Goal: Transaction & Acquisition: Download file/media

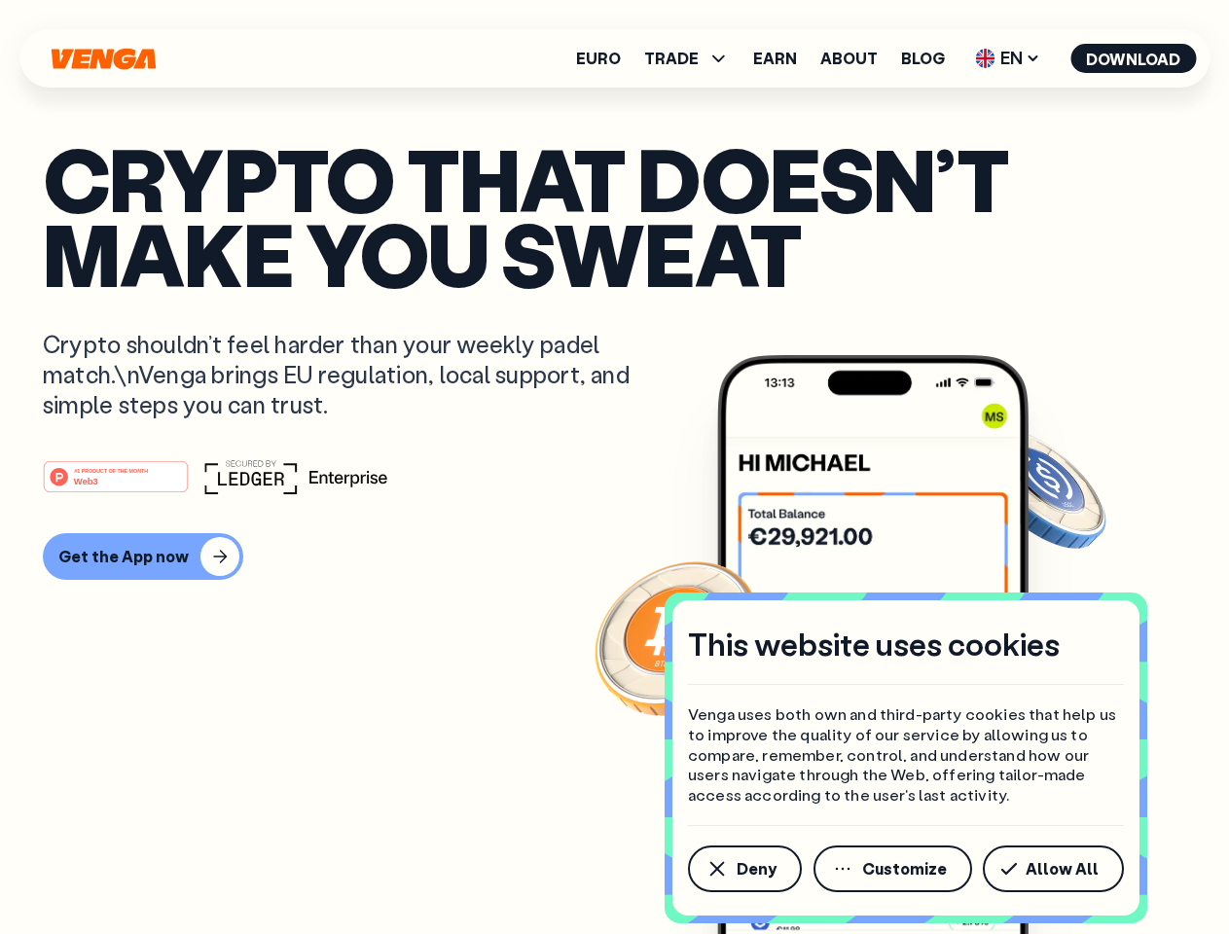
click at [614, 467] on div "#1 PRODUCT OF THE MONTH Web3" at bounding box center [615, 476] width 1144 height 35
click at [744, 869] on span "Deny" at bounding box center [757, 869] width 40 height 16
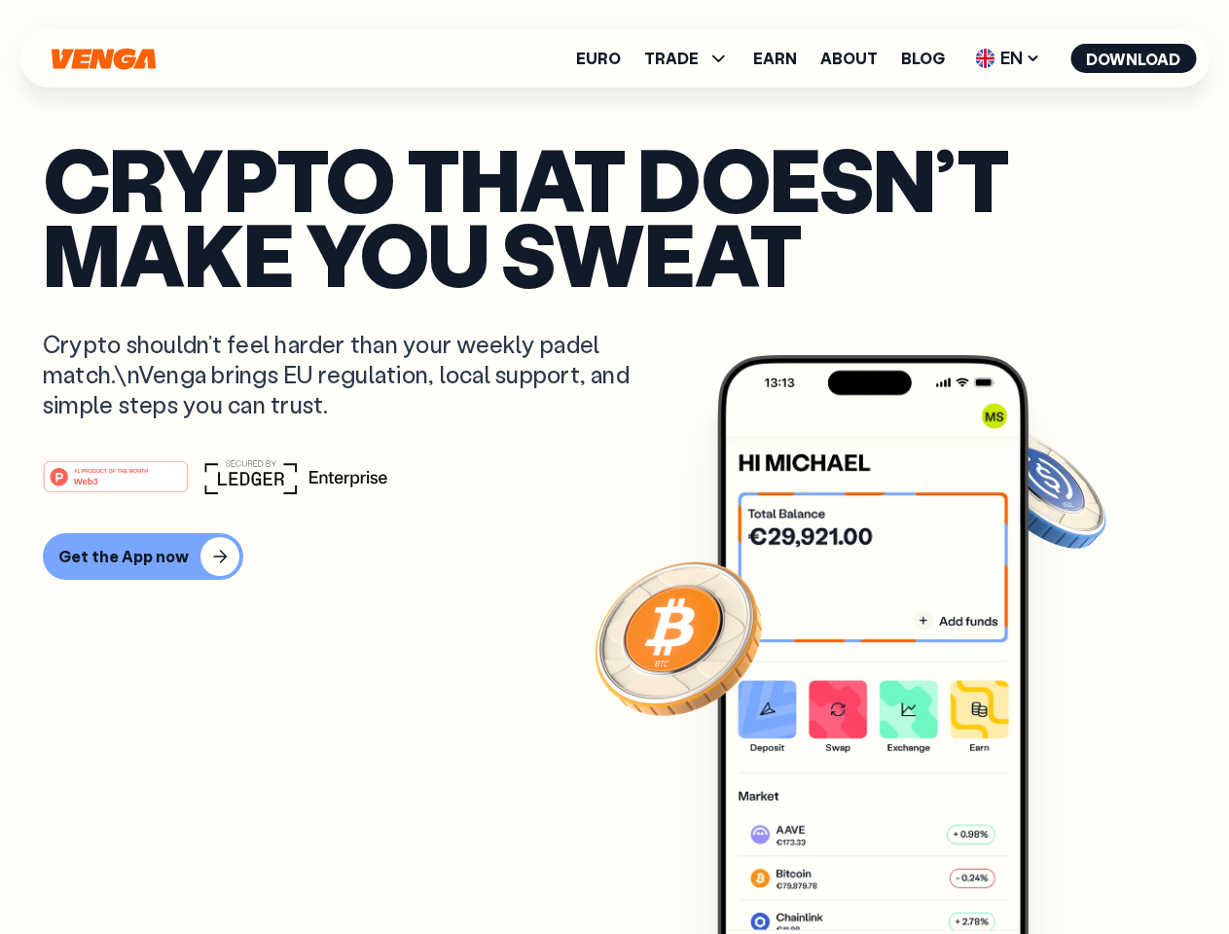
click at [894, 869] on img at bounding box center [872, 681] width 311 height 652
click at [1057, 869] on article "Crypto that doesn’t make you sweat Crypto shouldn’t feel harder than your weekl…" at bounding box center [615, 506] width 1144 height 730
click at [693, 58] on span "TRADE" at bounding box center [671, 59] width 55 height 16
click at [1008, 58] on span "EN" at bounding box center [1007, 58] width 79 height 31
click at [1134, 58] on button "Download" at bounding box center [1134, 58] width 126 height 29
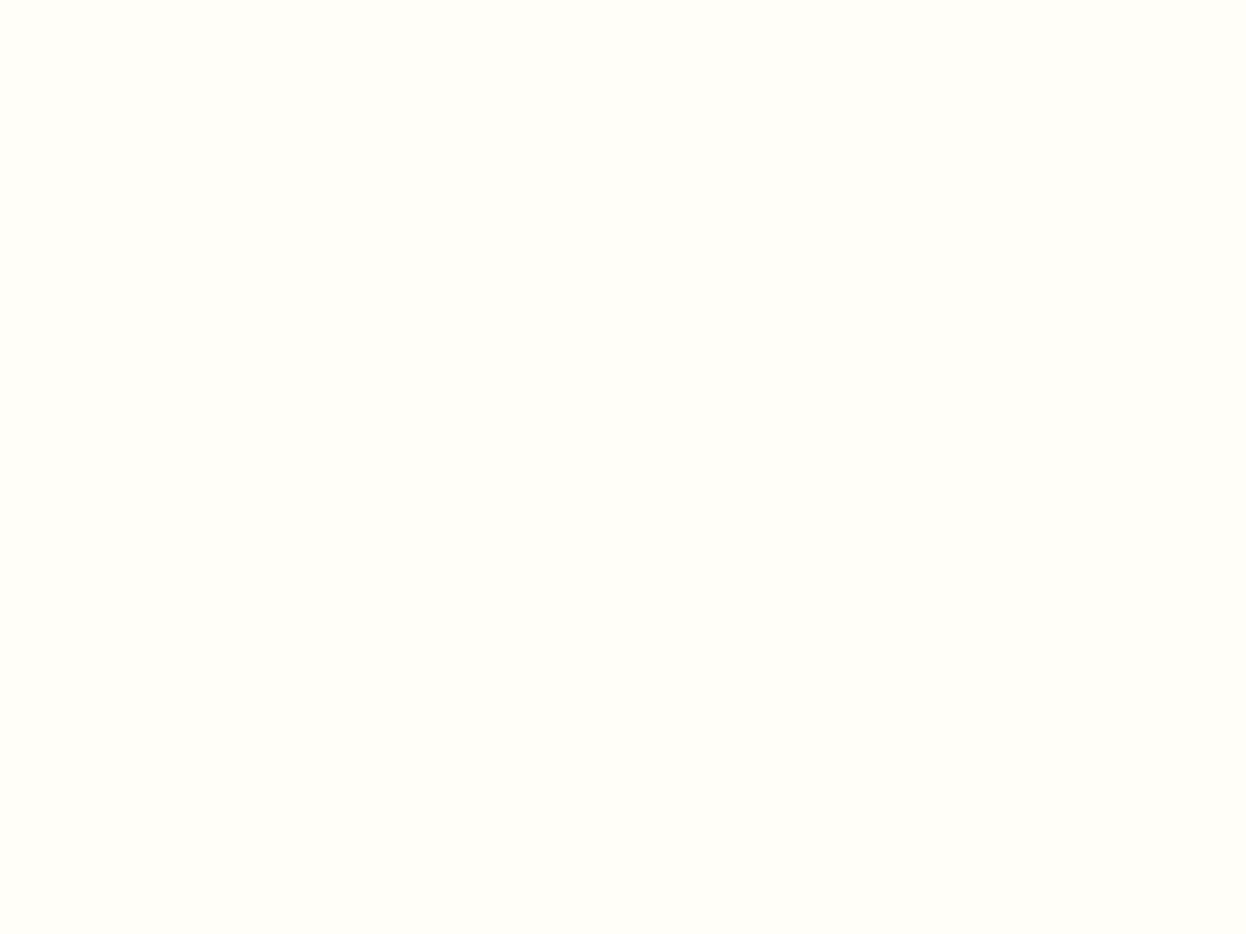
click at [140, 0] on html "This website uses cookies Venga uses both own and third-party cookies that help…" at bounding box center [623, 0] width 1246 height 0
click at [119, 0] on html "This website uses cookies Venga uses both own and third-party cookies that help…" at bounding box center [623, 0] width 1246 height 0
